Goal: Task Accomplishment & Management: Complete application form

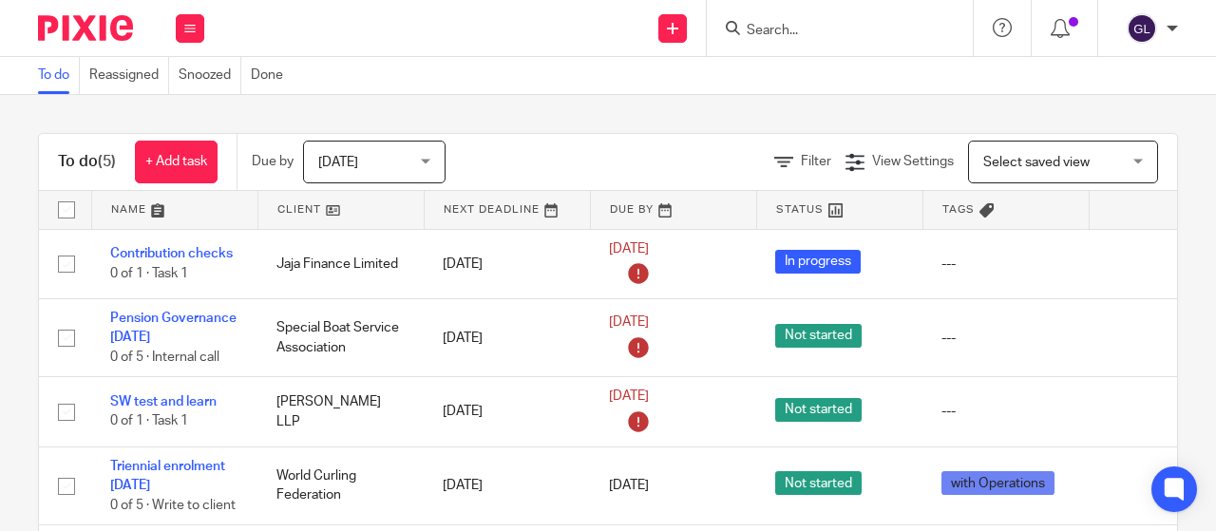
click at [779, 33] on input "Search" at bounding box center [830, 31] width 171 height 17
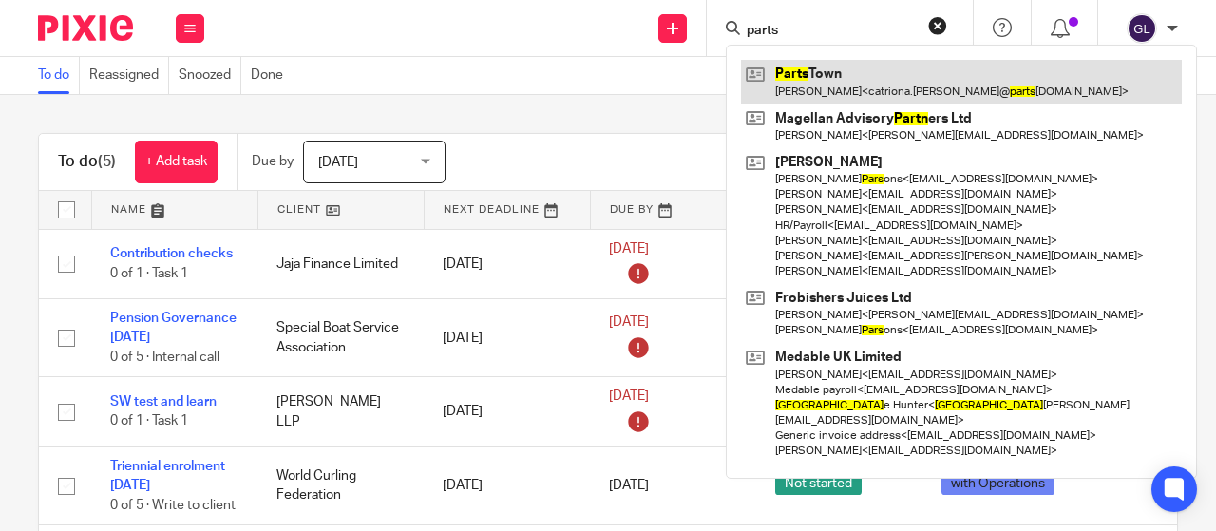
type input "parts"
click at [791, 73] on link at bounding box center [961, 82] width 441 height 44
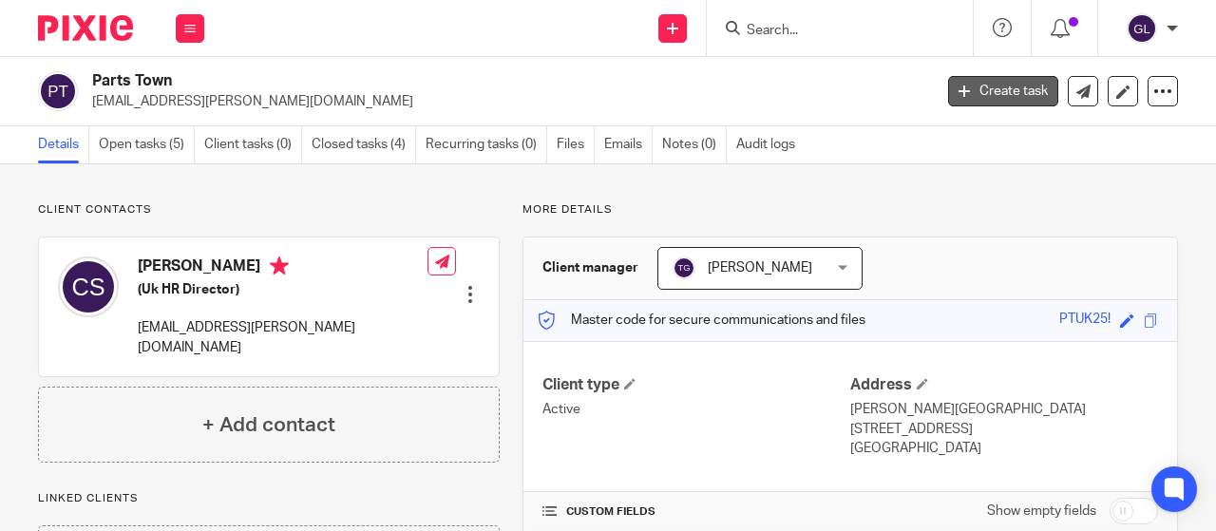
click at [971, 88] on link "Create task" at bounding box center [1003, 91] width 110 height 30
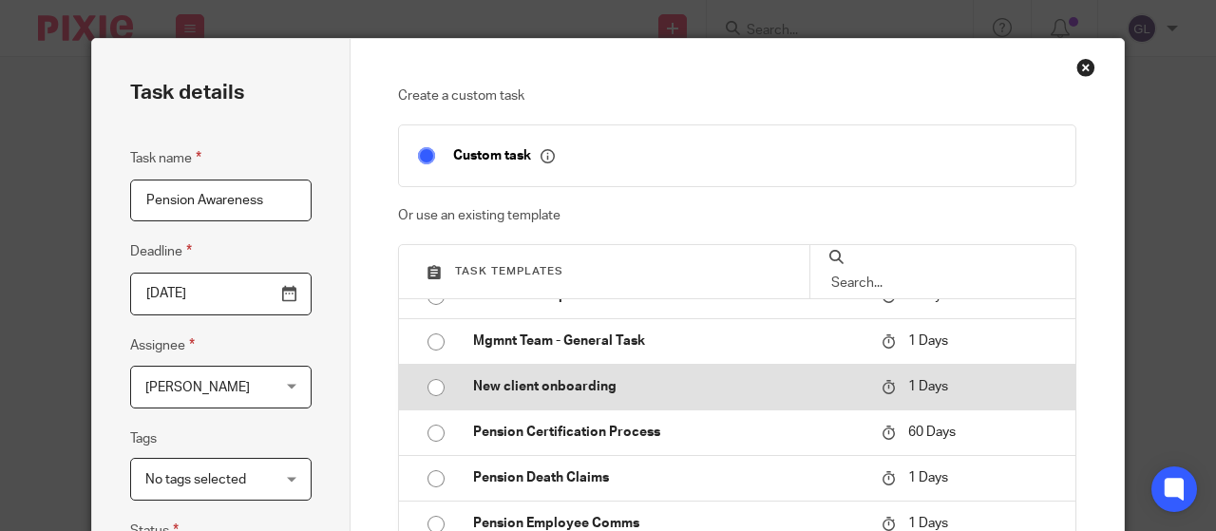
scroll to position [285, 0]
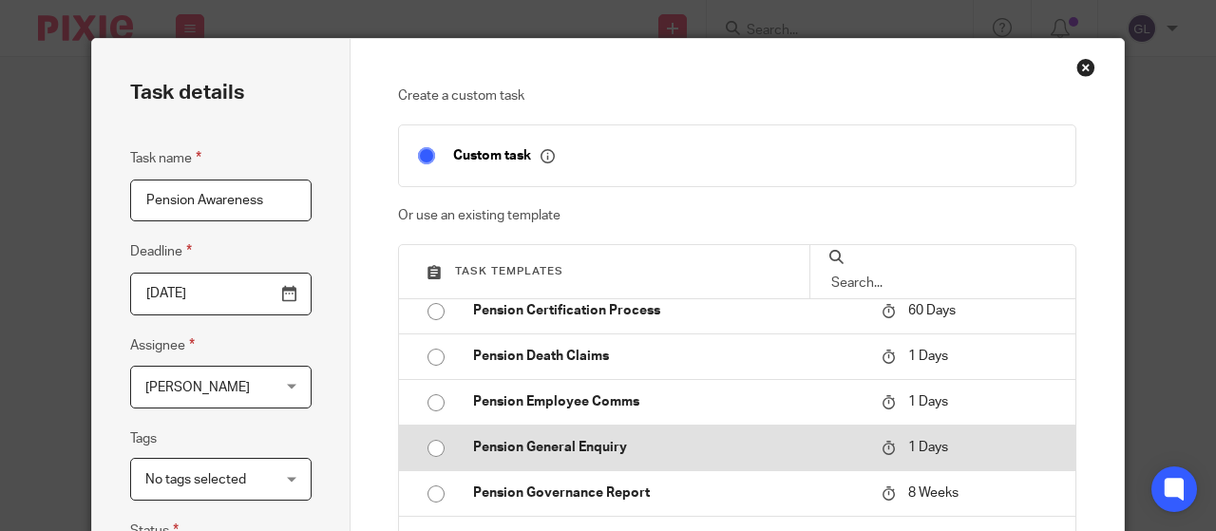
type input "Pension Awareness"
click at [488, 447] on p "Pension General Enquiry" at bounding box center [668, 447] width 390 height 19
type input "[DATE]"
checkbox input "false"
radio input "true"
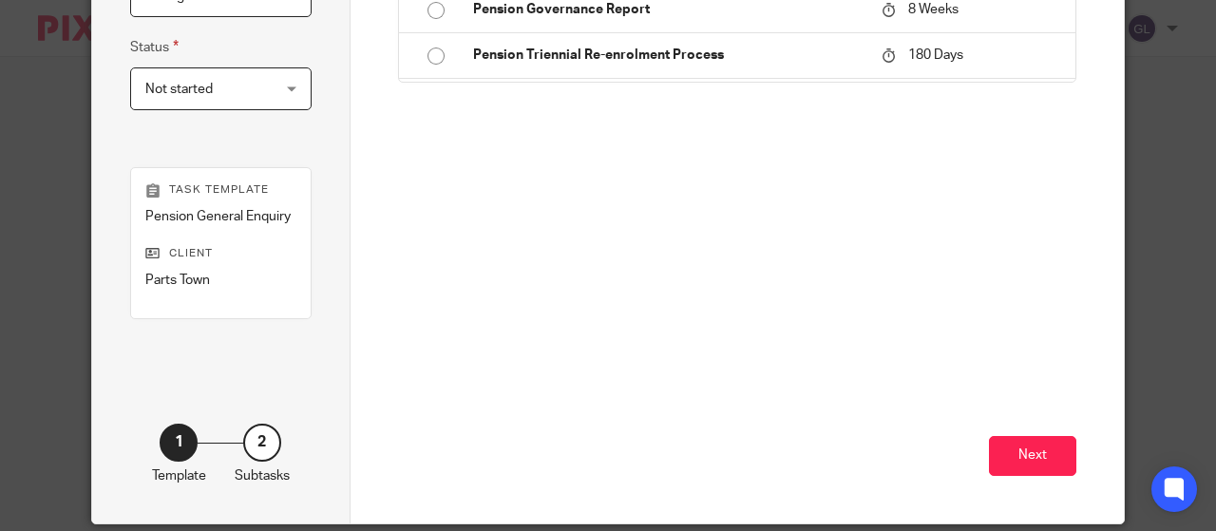
scroll to position [513, 0]
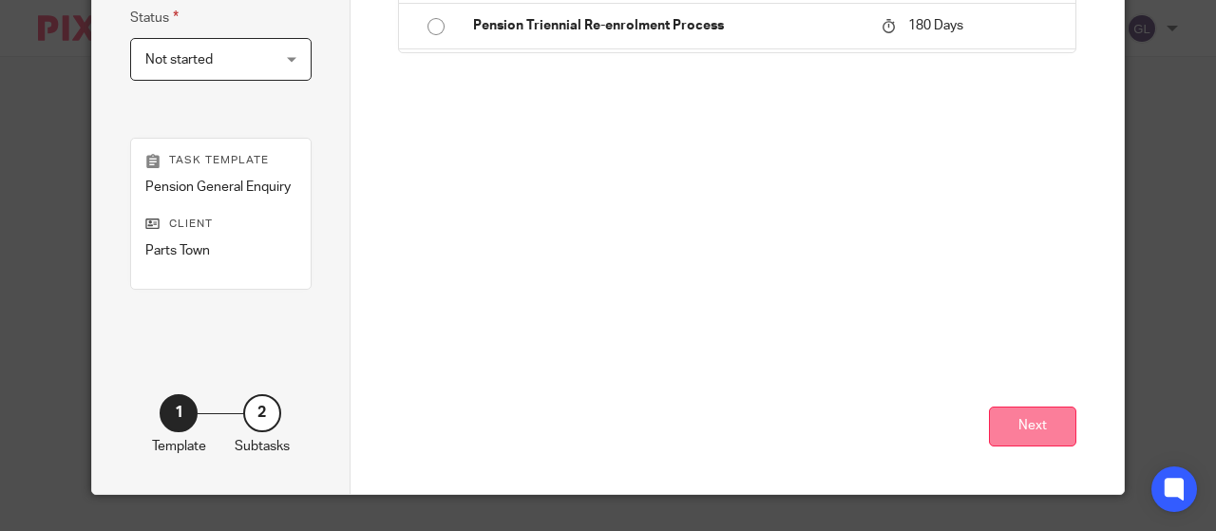
click at [1018, 415] on button "Next" at bounding box center [1032, 426] width 87 height 41
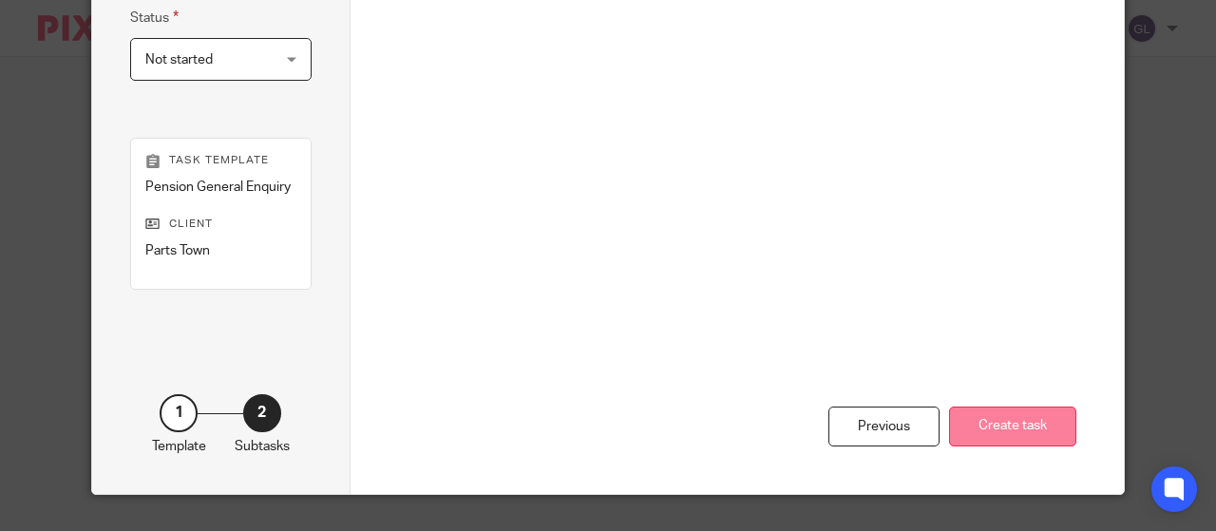
click at [1002, 421] on button "Create task" at bounding box center [1012, 426] width 127 height 41
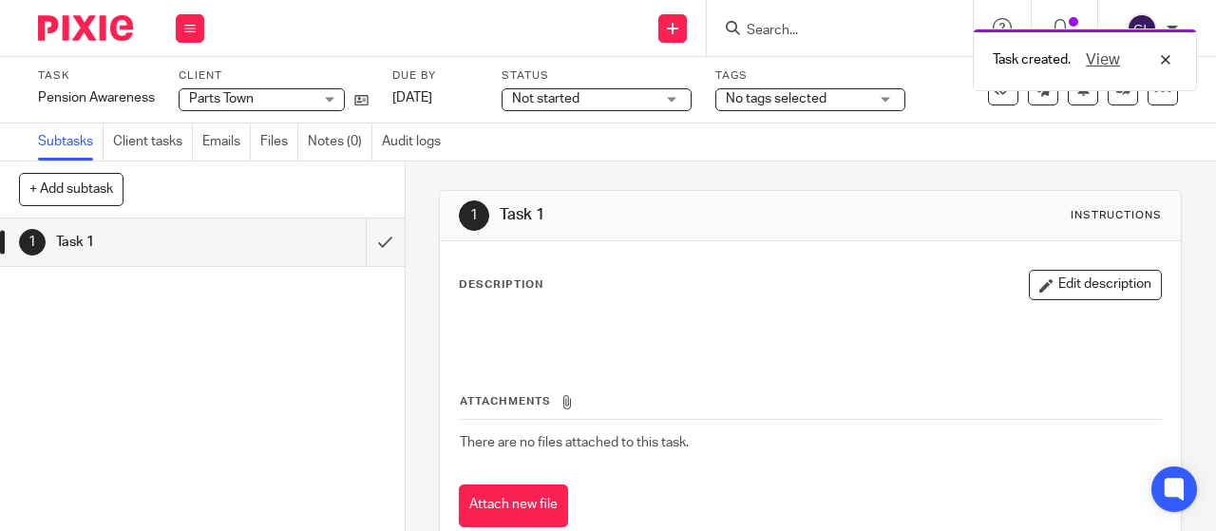
click at [591, 100] on span "Not started" at bounding box center [583, 99] width 142 height 20
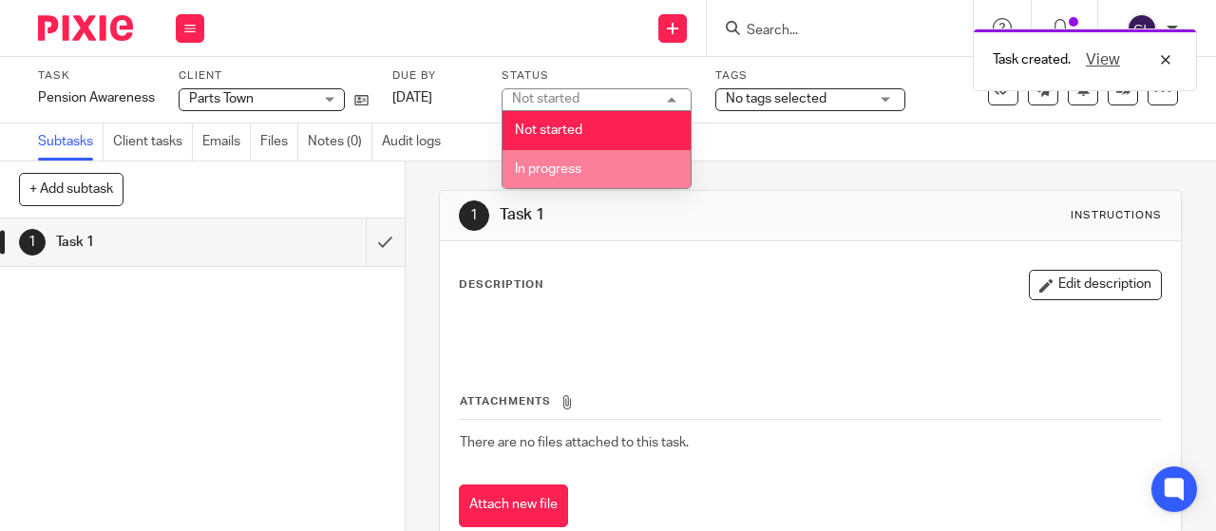
click at [558, 172] on span "In progress" at bounding box center [548, 168] width 66 height 13
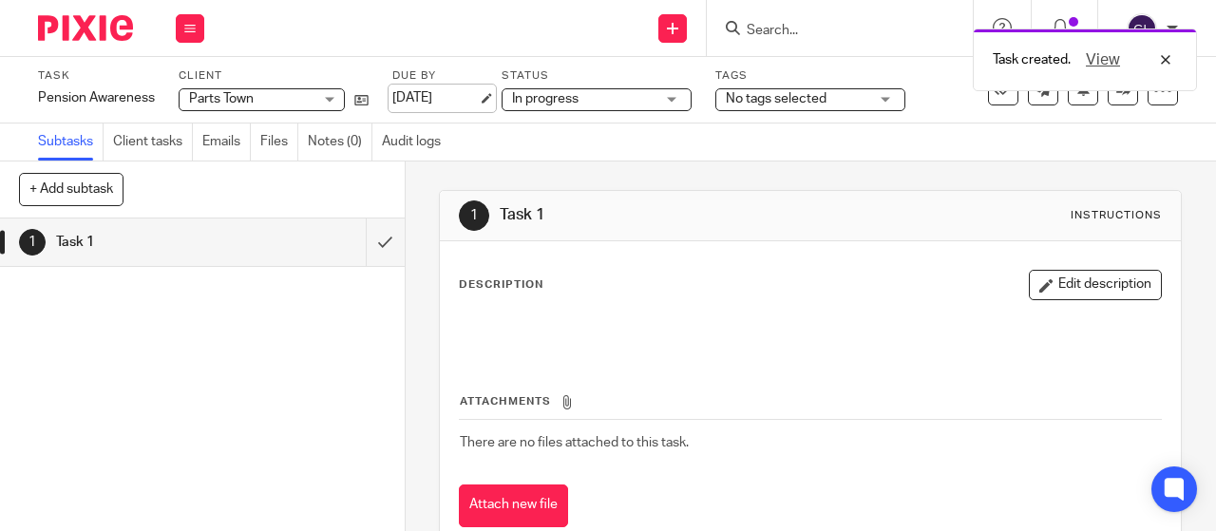
click at [452, 101] on link "20 Aug 2025" at bounding box center [434, 98] width 85 height 20
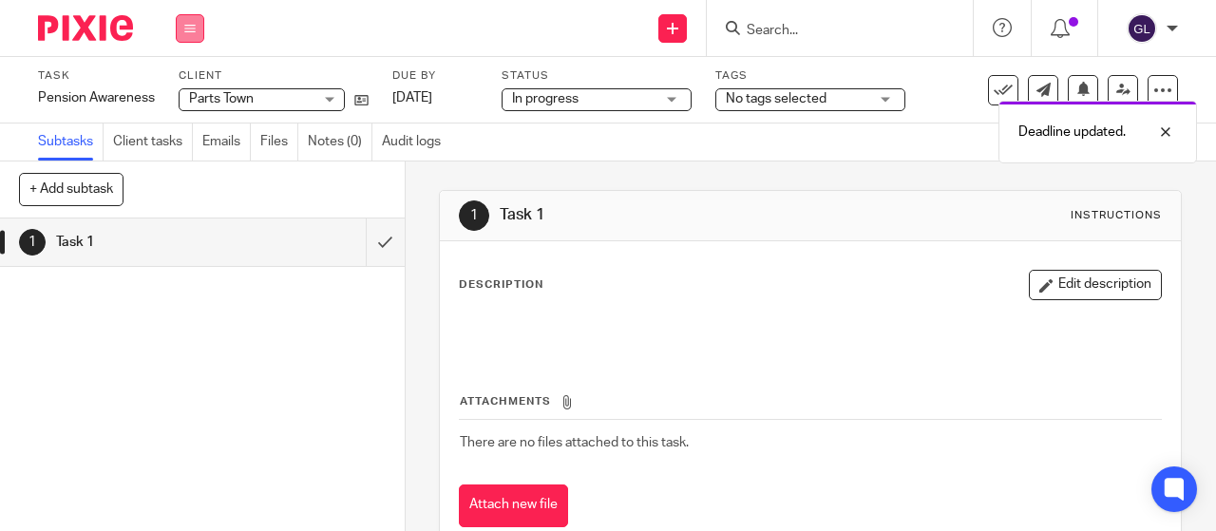
click at [182, 25] on button at bounding box center [190, 28] width 28 height 28
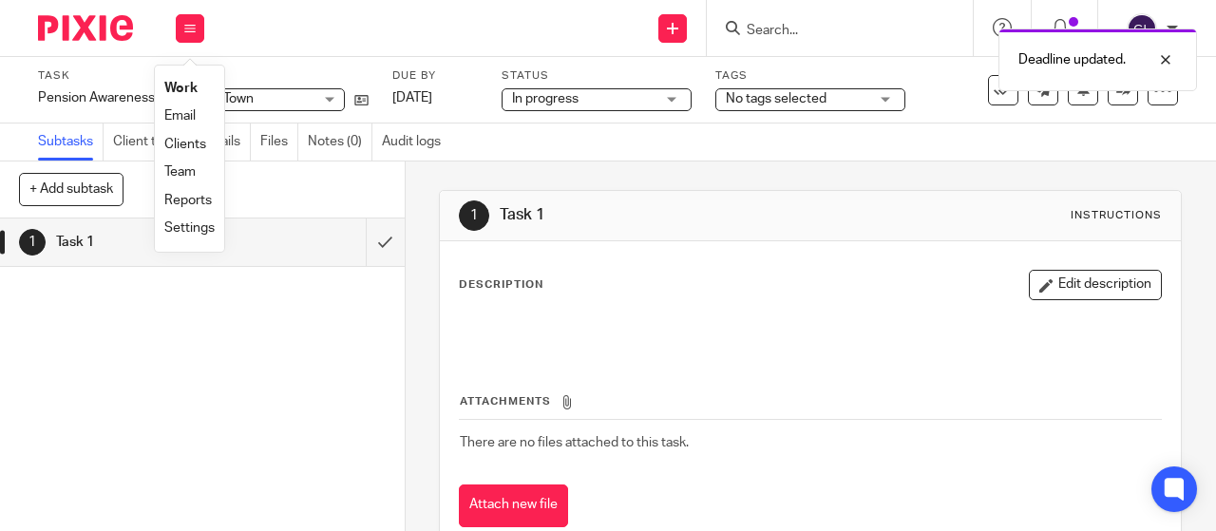
click at [173, 86] on link "Work" at bounding box center [180, 88] width 33 height 13
